Goal: Transaction & Acquisition: Purchase product/service

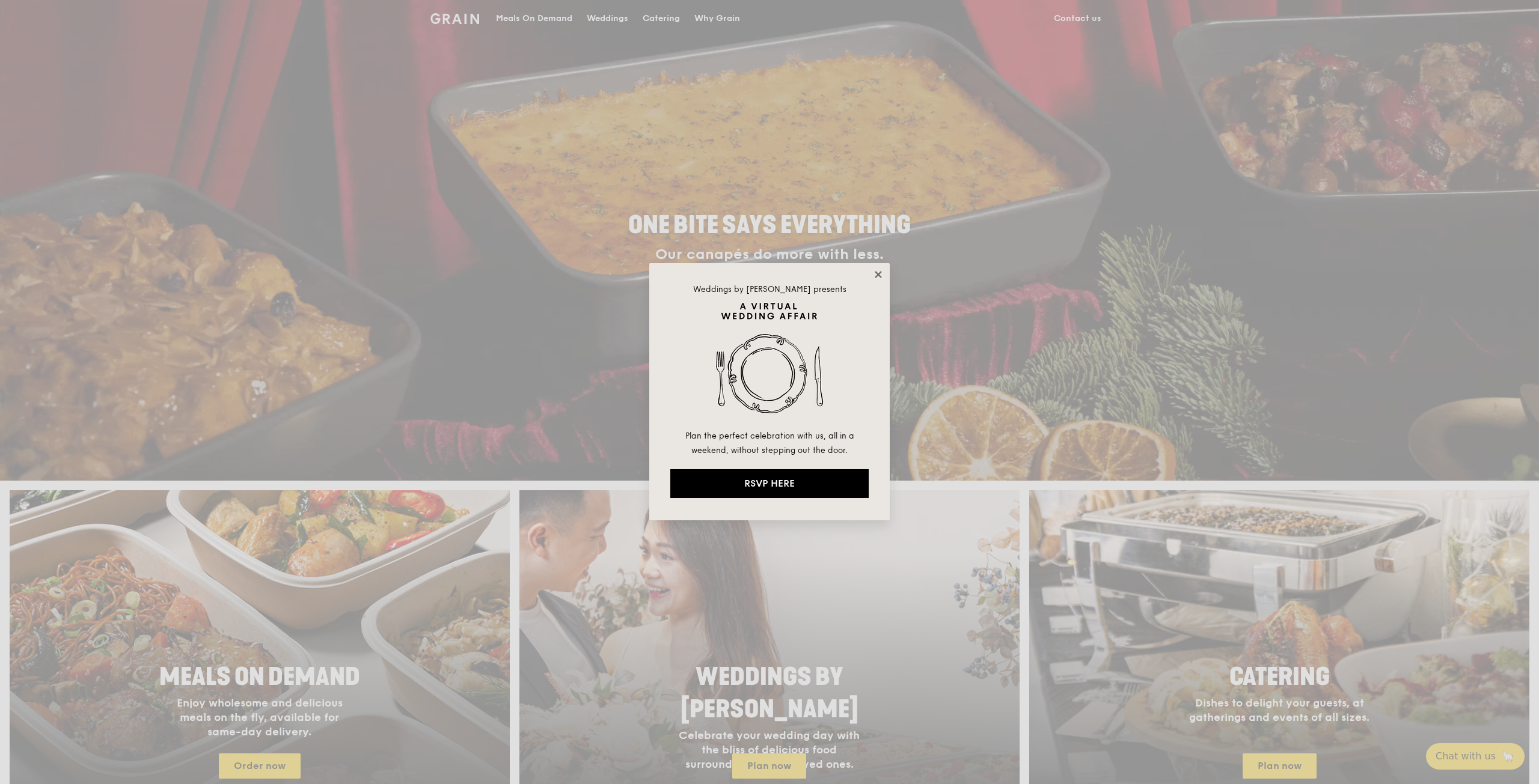
click at [883, 271] on icon at bounding box center [878, 275] width 11 height 11
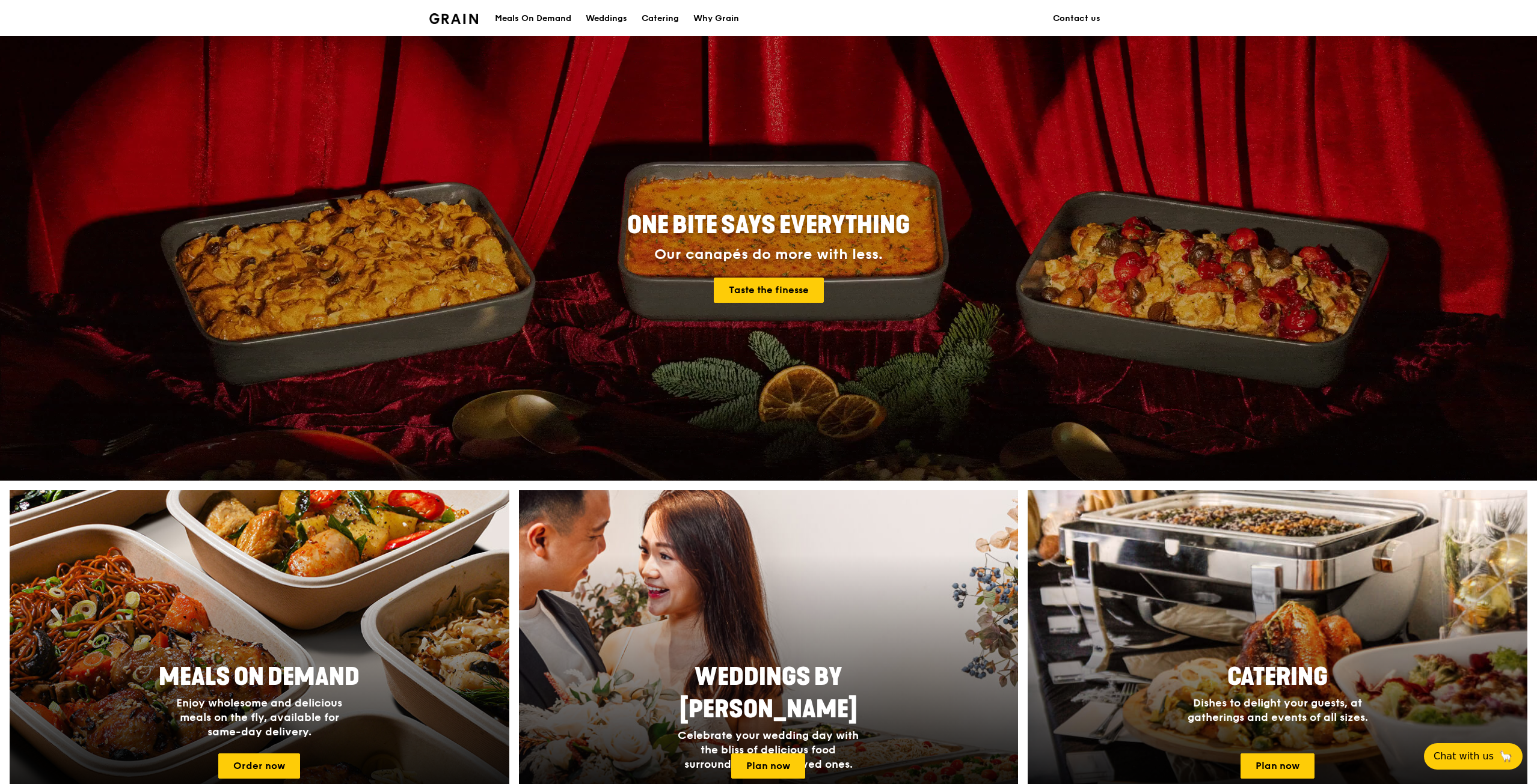
scroll to position [300, 0]
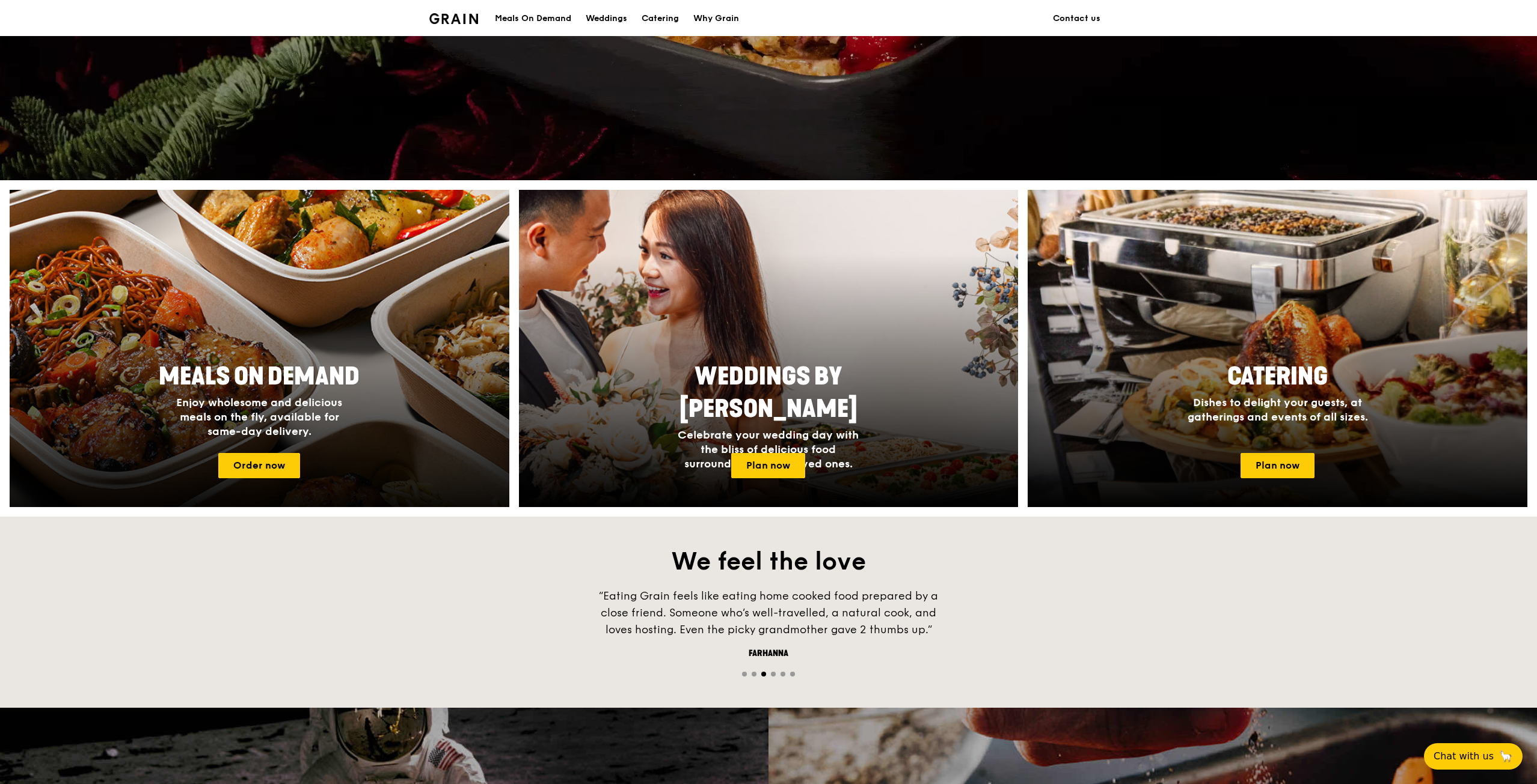
click at [336, 442] on div "Meals On Demand Enjoy wholesome and delicious meals on the fly, available for s…" at bounding box center [259, 399] width 241 height 88
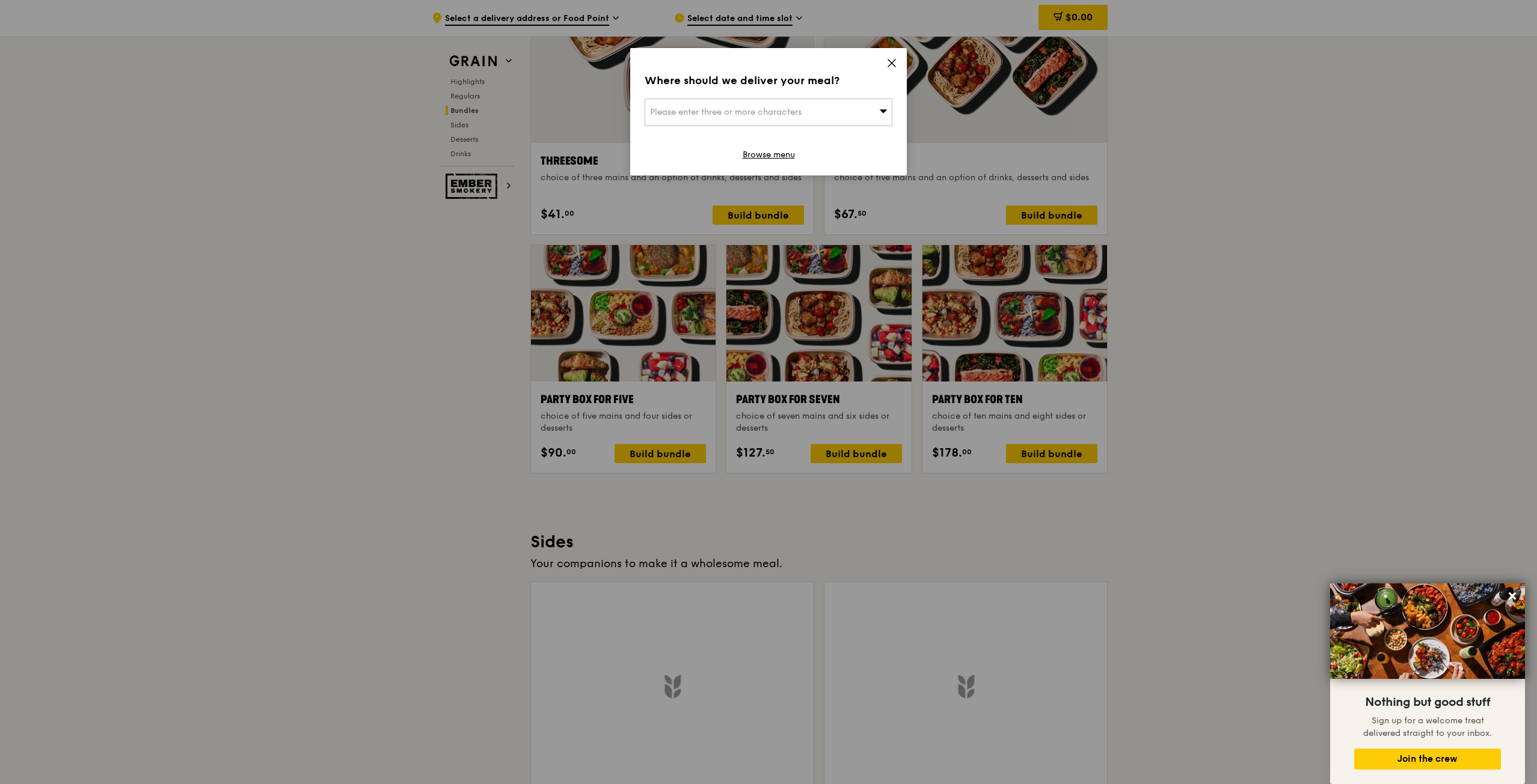
scroll to position [2204, 0]
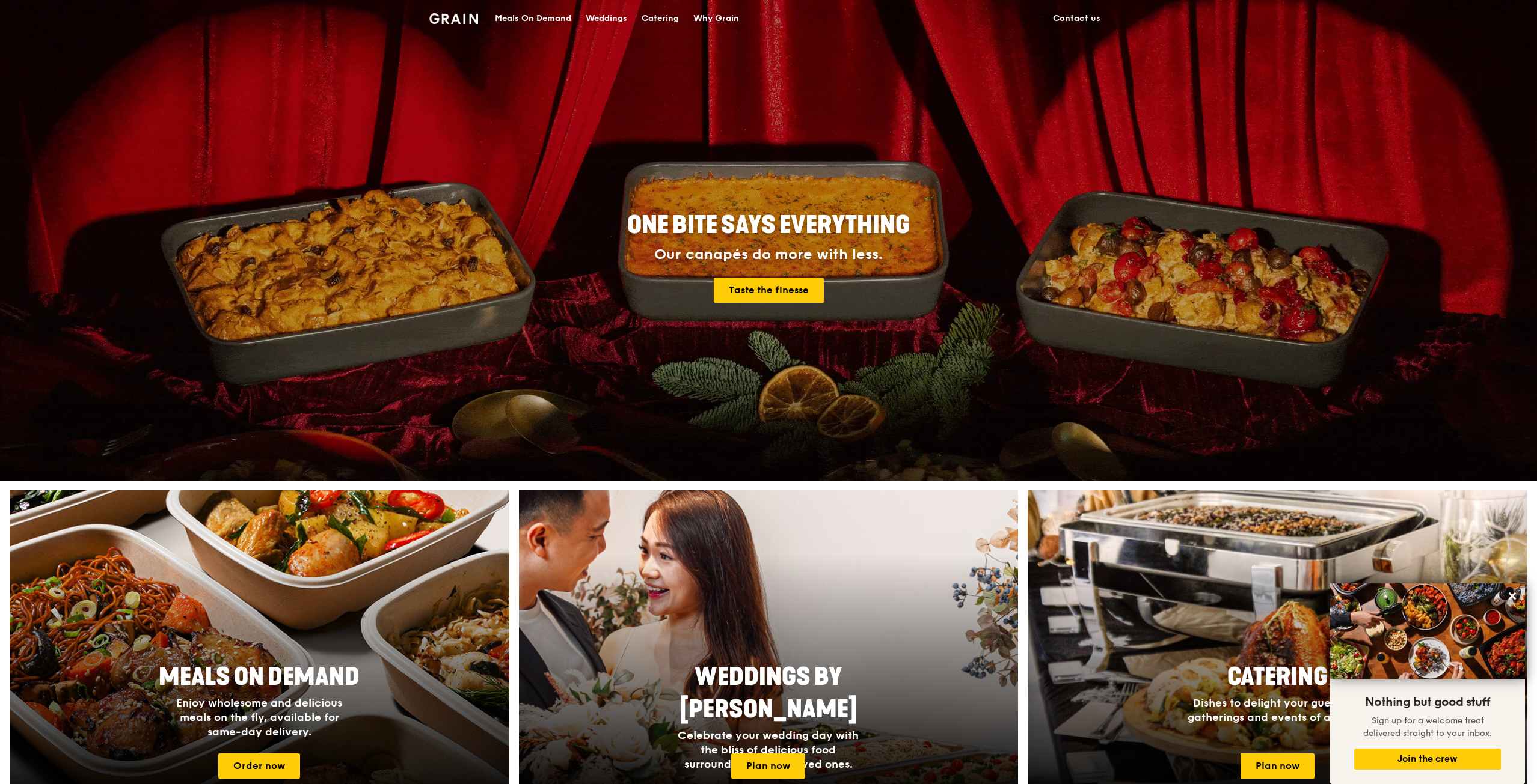
click at [532, 15] on div "Meals On Demand" at bounding box center [533, 19] width 76 height 36
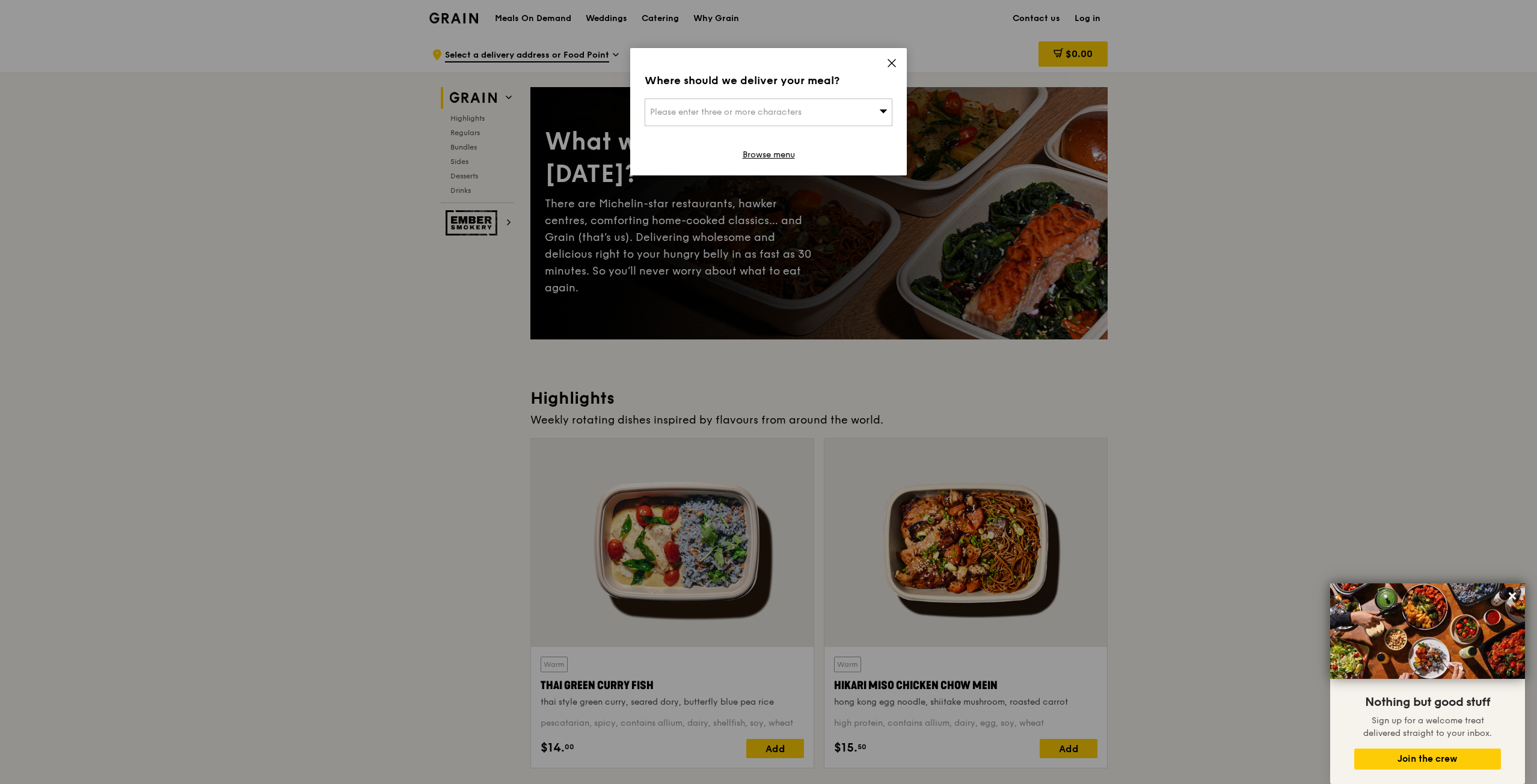
click at [890, 61] on icon at bounding box center [891, 63] width 11 height 11
